Goal: Task Accomplishment & Management: Use online tool/utility

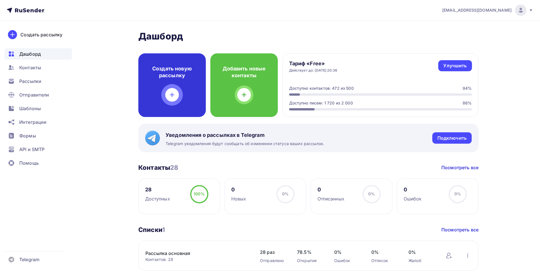
click at [163, 80] on div "Создать новую рассылку" at bounding box center [171, 84] width 67 height 63
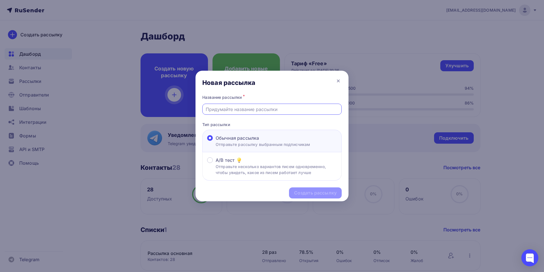
click at [233, 111] on input "text" at bounding box center [272, 109] width 133 height 7
type input "[PERSON_NAME]"
click at [319, 192] on div "Создать рассылку" at bounding box center [315, 192] width 43 height 7
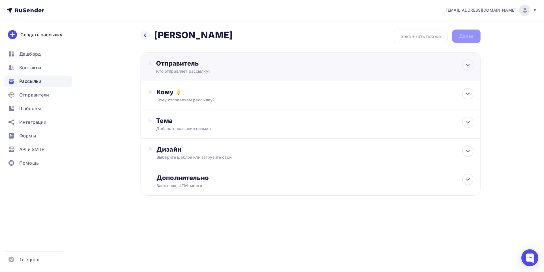
click at [172, 65] on div "Отправитель" at bounding box center [217, 63] width 123 height 8
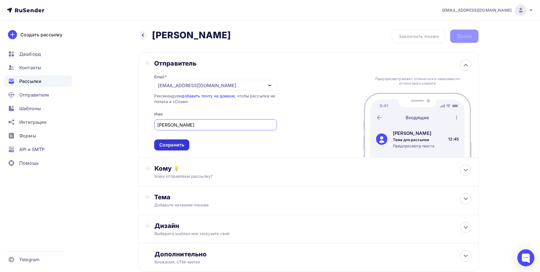
type input "[PERSON_NAME]"
click at [175, 145] on div "Сохранить" at bounding box center [171, 144] width 25 height 7
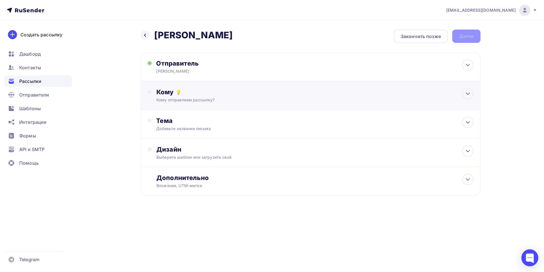
click at [165, 90] on div "Кому" at bounding box center [314, 92] width 317 height 8
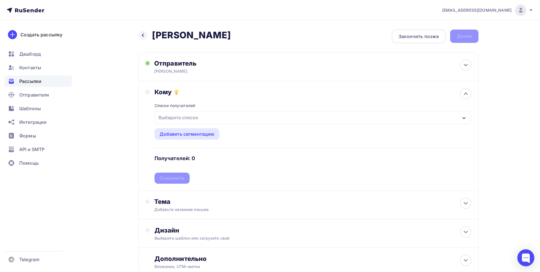
click at [176, 116] on div "Выберите список" at bounding box center [178, 117] width 44 height 10
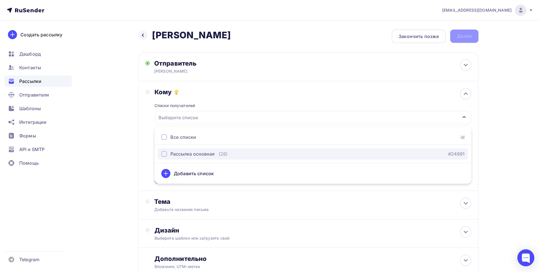
click at [190, 155] on div "Рассылка основная" at bounding box center [192, 153] width 44 height 7
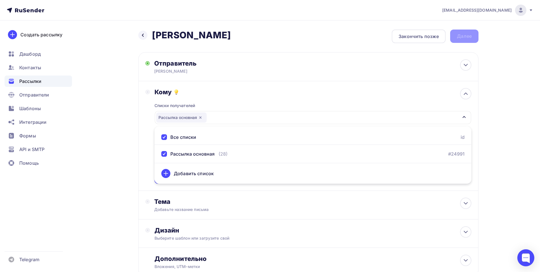
click at [142, 149] on div "Кому Списки получателей Рассылка основная Все списки id Рассылка основная (28) …" at bounding box center [308, 135] width 340 height 109
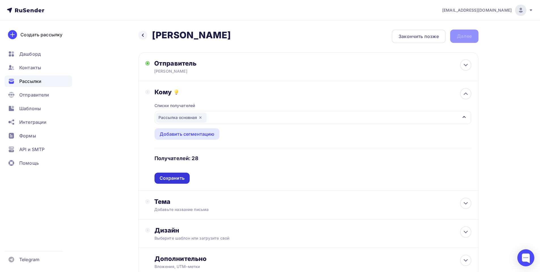
click at [184, 175] on div "Сохранить" at bounding box center [172, 178] width 25 height 7
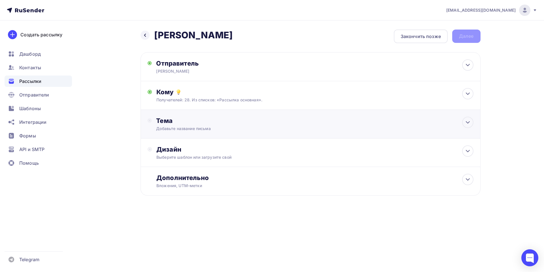
click at [175, 126] on div "Добавьте название письма" at bounding box center [206, 129] width 101 height 6
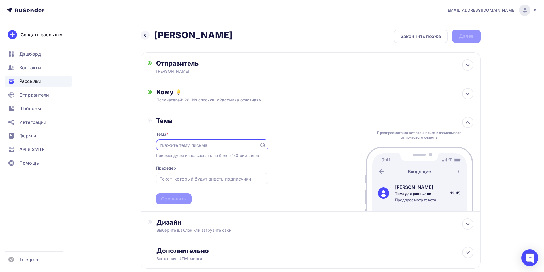
click at [175, 126] on div "Тема * Рекомендуем использовать не более 150 символов Прехедер Сохранить" at bounding box center [212, 164] width 112 height 80
paste input "[PERSON_NAME] 12,09,"
type input "[PERSON_NAME] 12,09,"
click at [173, 198] on div "Сохранить" at bounding box center [171, 198] width 25 height 7
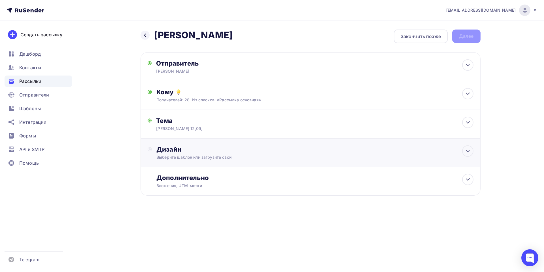
click at [164, 149] on div "Дизайн" at bounding box center [314, 149] width 317 height 8
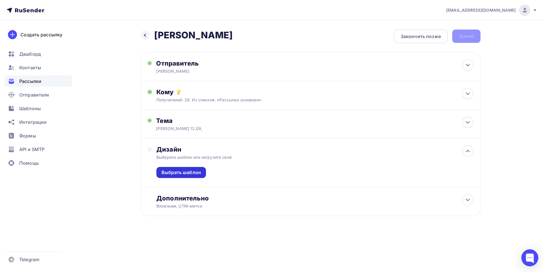
click at [177, 174] on div "Выбрать шаблон" at bounding box center [181, 172] width 39 height 7
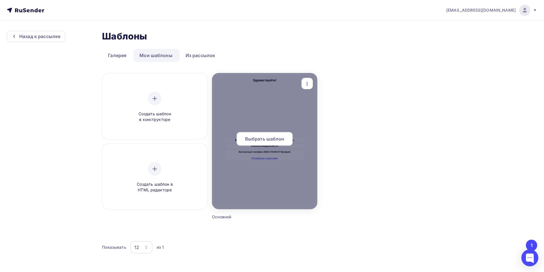
click at [258, 143] on div "Выбрать шаблон" at bounding box center [265, 139] width 56 height 14
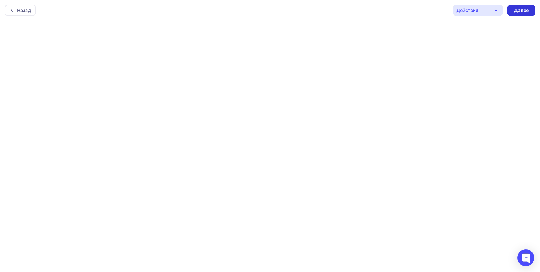
click at [522, 11] on div "Далее" at bounding box center [521, 10] width 15 height 7
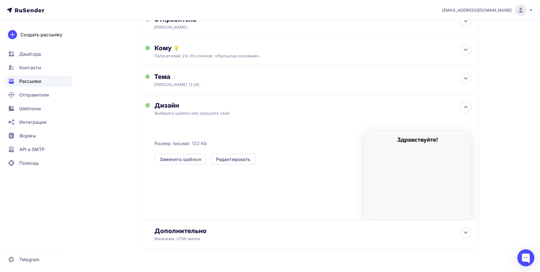
scroll to position [57, 0]
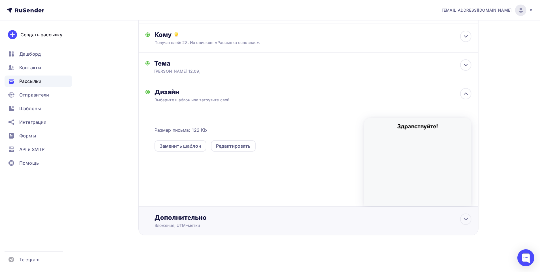
click at [175, 222] on div "Вложения, UTM–метки" at bounding box center [296, 225] width 285 height 6
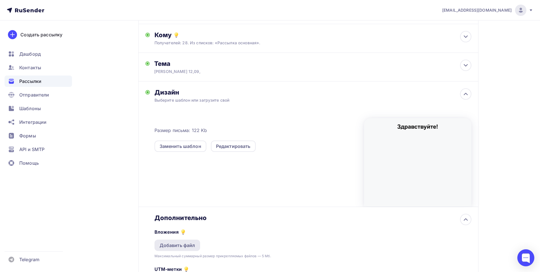
click at [179, 244] on div "Добавить файл" at bounding box center [178, 245] width 36 height 7
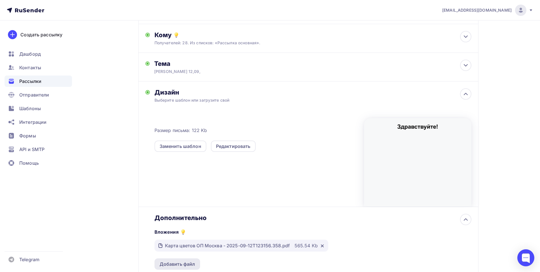
click at [178, 262] on div "Добавить файл" at bounding box center [178, 263] width 36 height 7
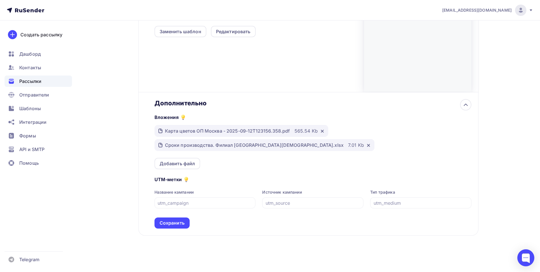
scroll to position [172, 0]
click at [170, 225] on div "Сохранить" at bounding box center [172, 222] width 25 height 7
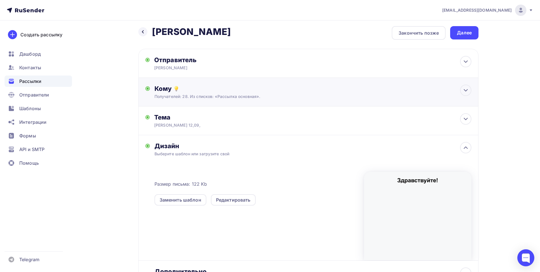
scroll to position [0, 0]
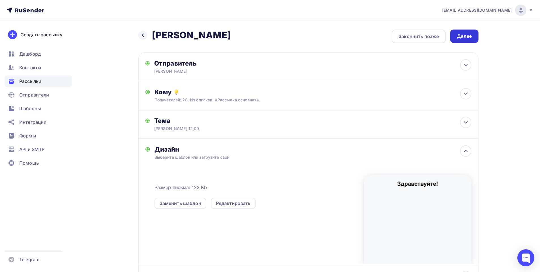
click at [468, 37] on div "Далее" at bounding box center [464, 36] width 15 height 7
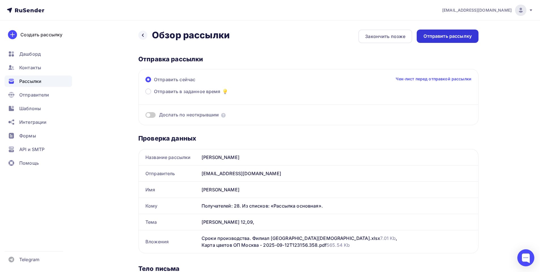
click at [448, 36] on div "Отправить рассылку" at bounding box center [448, 36] width 48 height 7
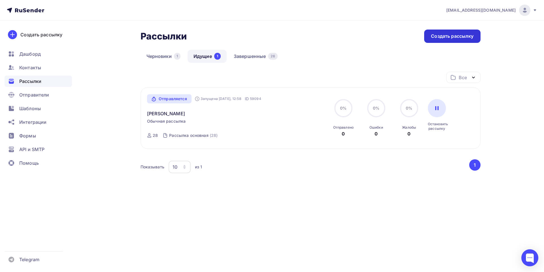
click at [451, 31] on div "Создать рассылку" at bounding box center [452, 35] width 56 height 13
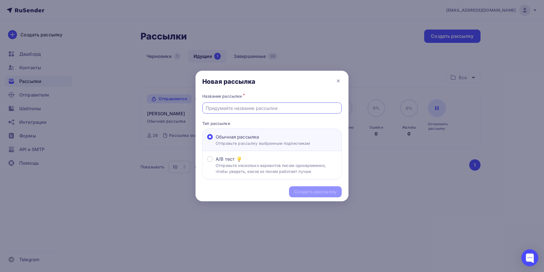
click at [228, 110] on input "text" at bounding box center [272, 108] width 133 height 7
paste input "Прайс МП 12,09, (удорожание упаковки)"
type input "удорожание упаковки"
click at [309, 190] on div "Создать рассылку" at bounding box center [315, 191] width 43 height 7
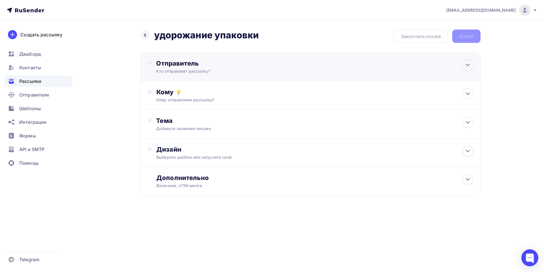
click at [168, 63] on div "Отправитель" at bounding box center [217, 63] width 123 height 8
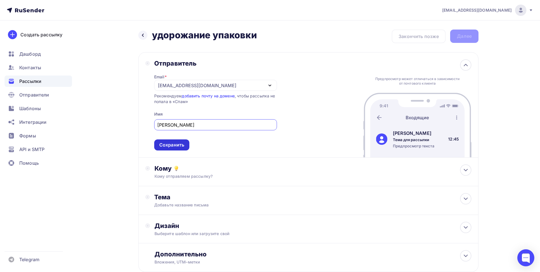
type input "[PERSON_NAME]"
click at [172, 144] on div "Сохранить" at bounding box center [171, 144] width 25 height 7
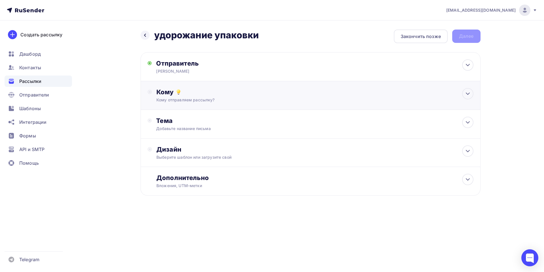
click at [168, 92] on div "Кому" at bounding box center [314, 92] width 317 height 8
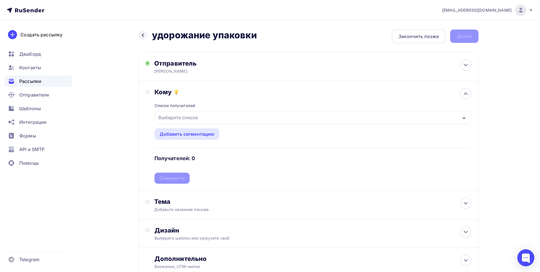
click at [172, 116] on div "Выберите список" at bounding box center [178, 117] width 44 height 10
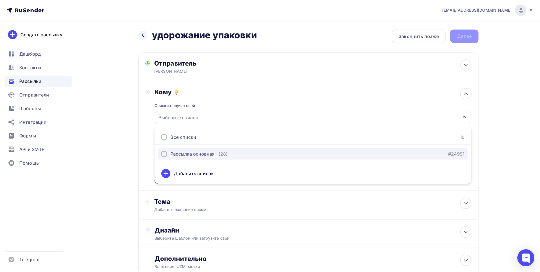
click at [176, 150] on button "Рассылка основная (28) #24991" at bounding box center [313, 153] width 310 height 11
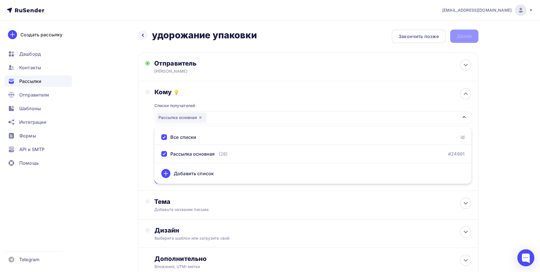
click at [142, 169] on div "Кому Списки получателей Рассылка основная Все списки id Рассылка основная (28) …" at bounding box center [308, 135] width 340 height 109
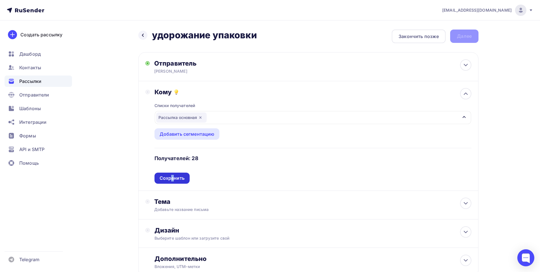
click at [173, 175] on div "Сохранить" at bounding box center [172, 178] width 25 height 7
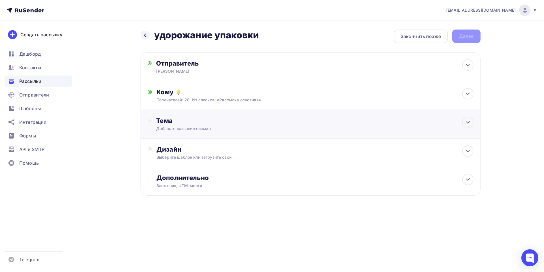
click at [165, 122] on div "Тема" at bounding box center [212, 121] width 112 height 8
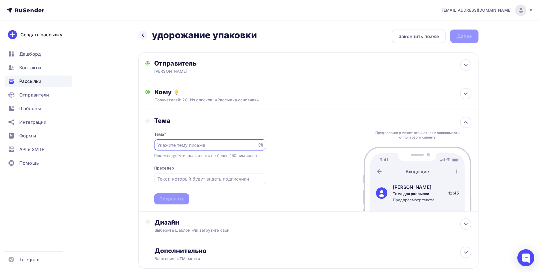
paste input "Прайс МП 12,09, (удорожание упаковки)"
type input "Прайс МП 12,09, (удорожание упаковки)"
click at [183, 197] on div "Сохранить" at bounding box center [171, 198] width 25 height 7
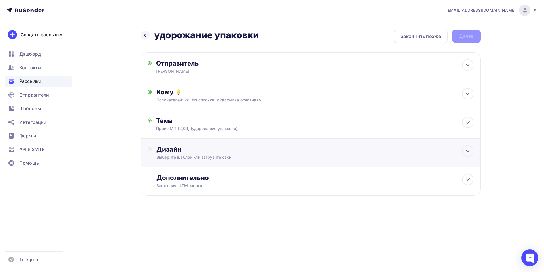
click at [175, 151] on div "Дизайн" at bounding box center [314, 149] width 317 height 8
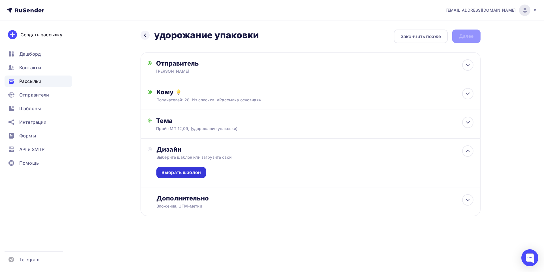
click at [179, 174] on div "Выбрать шаблон" at bounding box center [181, 172] width 39 height 7
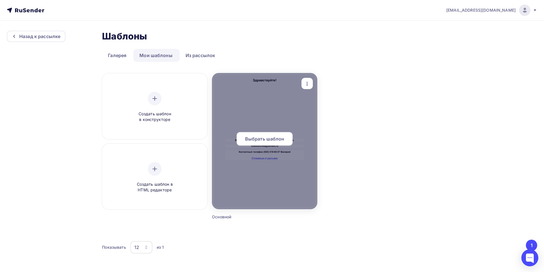
click at [272, 139] on span "Выбрать шаблон" at bounding box center [264, 138] width 39 height 7
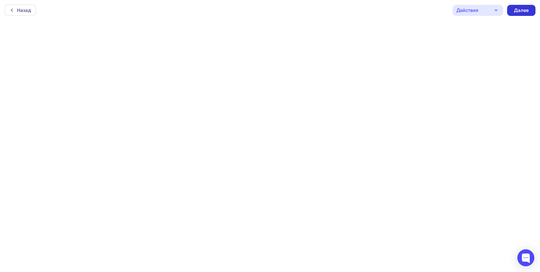
click at [526, 10] on div "Далее" at bounding box center [521, 10] width 15 height 7
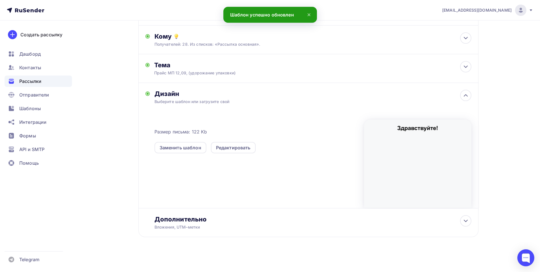
scroll to position [57, 0]
click at [178, 215] on div "Дополнительно" at bounding box center [312, 218] width 317 height 8
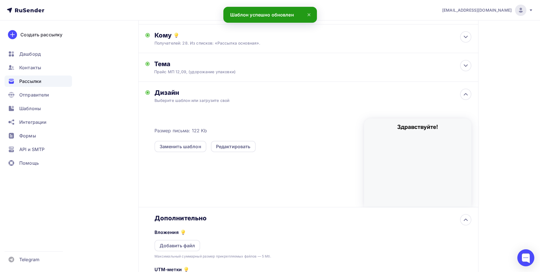
scroll to position [0, 0]
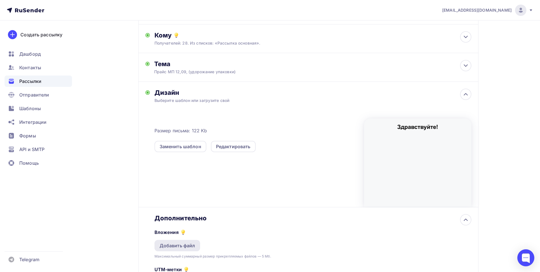
click at [174, 244] on div "Добавить файл" at bounding box center [178, 245] width 36 height 7
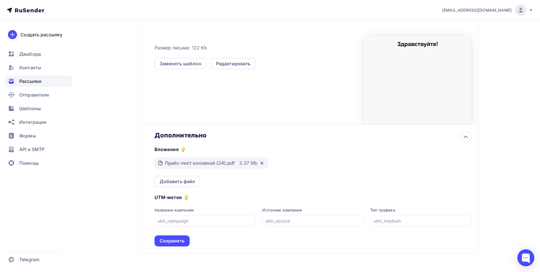
scroll to position [142, 0]
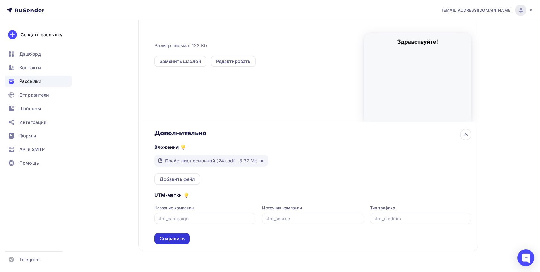
click at [175, 238] on div "Сохранить" at bounding box center [172, 238] width 25 height 7
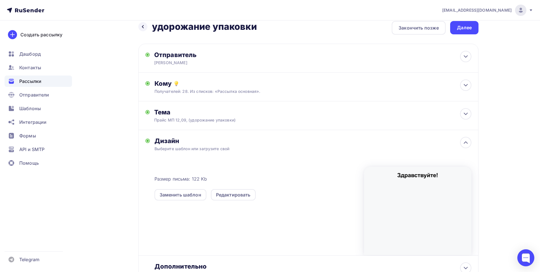
scroll to position [0, 0]
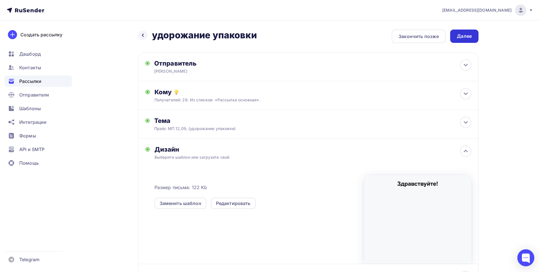
click at [469, 35] on div "Далее" at bounding box center [464, 36] width 15 height 7
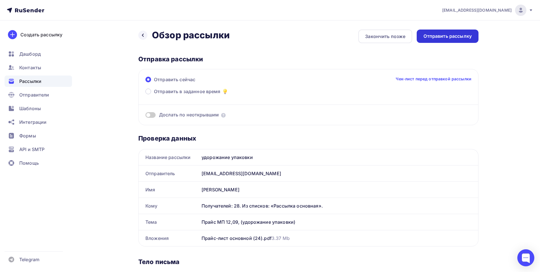
click at [442, 37] on div "Отправить рассылку" at bounding box center [448, 36] width 48 height 7
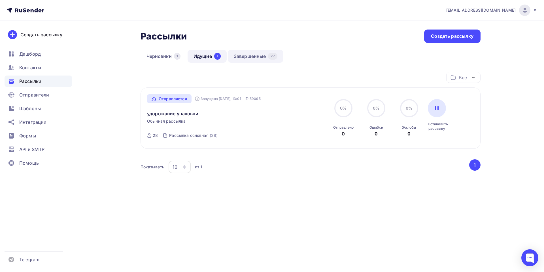
click at [249, 56] on link "Завершенные 27" at bounding box center [256, 56] width 56 height 13
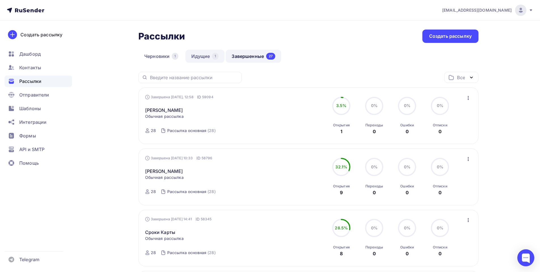
click at [202, 56] on link "Идущие 1" at bounding box center [204, 56] width 39 height 13
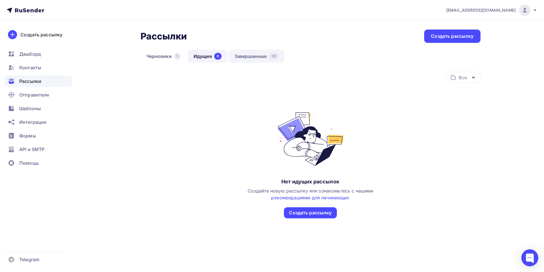
click at [249, 55] on link "Завершенные 28" at bounding box center [257, 56] width 56 height 13
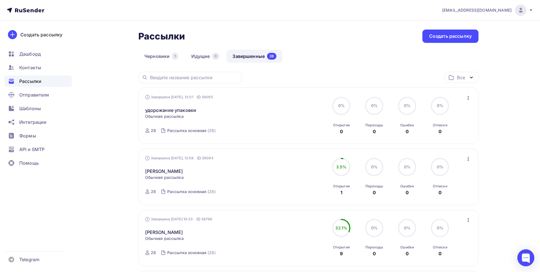
click at [43, 77] on div "Рассылки" at bounding box center [38, 80] width 67 height 11
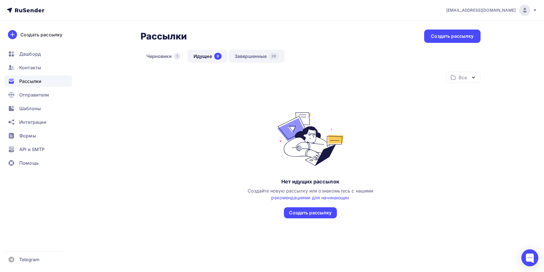
click at [253, 55] on link "Завершенные 28" at bounding box center [257, 56] width 56 height 13
